Goal: Check status: Check status

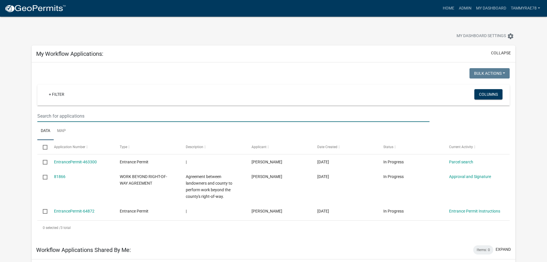
click at [53, 116] on input "text" at bounding box center [233, 116] width 392 height 12
type input "1269"
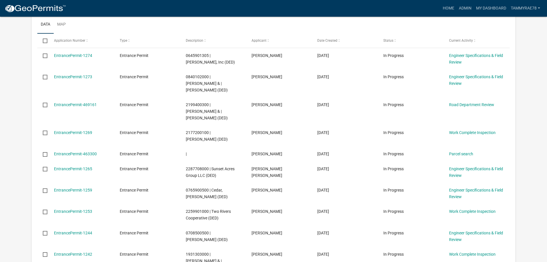
scroll to position [259, 0]
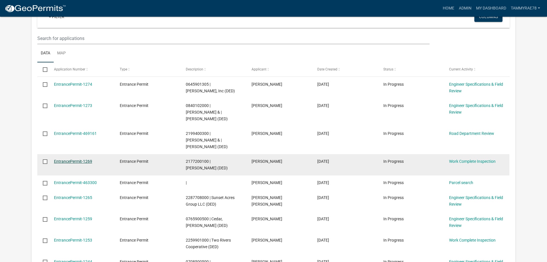
click at [66, 159] on link "EntrancePermit-1269" at bounding box center [73, 161] width 38 height 5
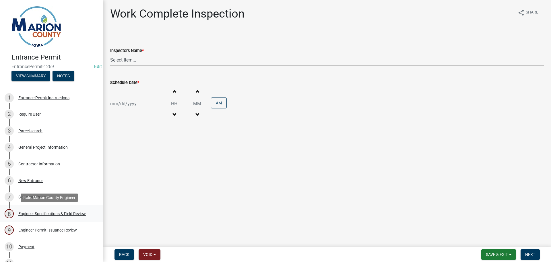
click at [51, 213] on div "Engineer Specifications & Field Review" at bounding box center [51, 213] width 67 height 4
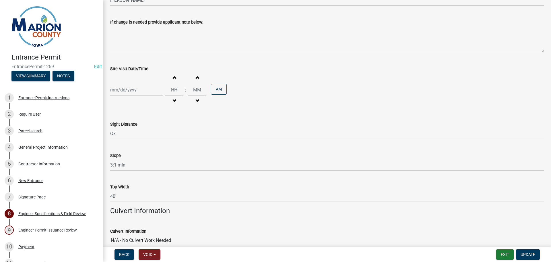
scroll to position [86, 0]
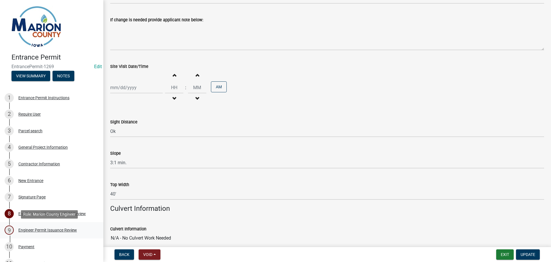
click at [66, 231] on div "Engineer Permit Issuance Review" at bounding box center [47, 230] width 59 height 4
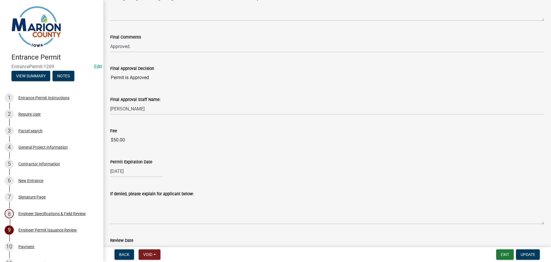
scroll to position [0, 0]
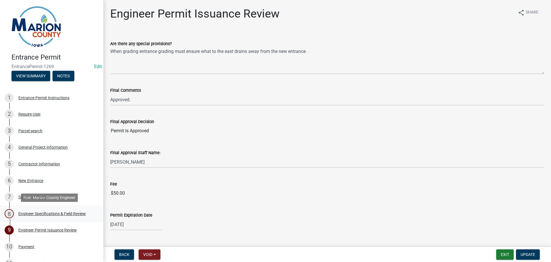
click at [36, 213] on div "Engineer Specifications & Field Review" at bounding box center [51, 213] width 67 height 4
